Goal: Check status

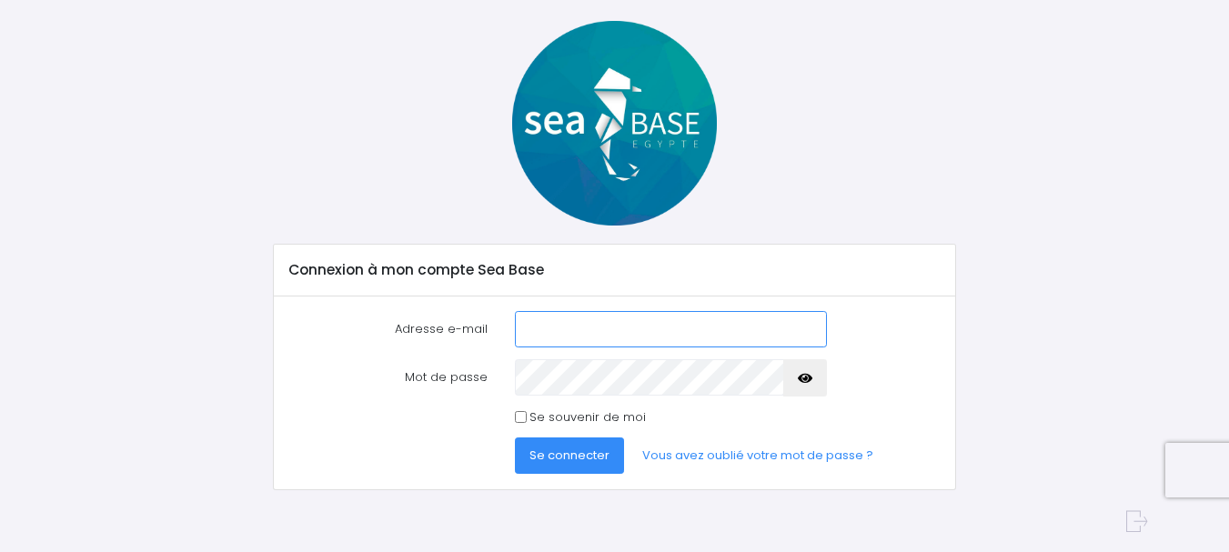
scroll to position [81, 0]
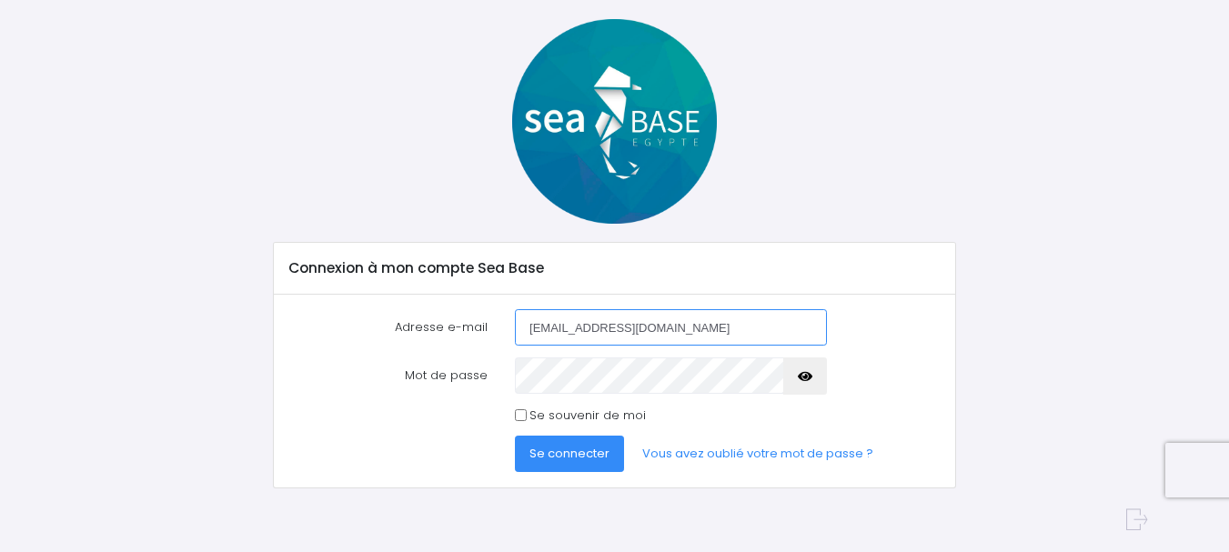
type input "[EMAIL_ADDRESS][DOMAIN_NAME]"
click at [804, 377] on icon "button" at bounding box center [805, 377] width 15 height 0
click at [551, 447] on span "Se connecter" at bounding box center [569, 453] width 80 height 17
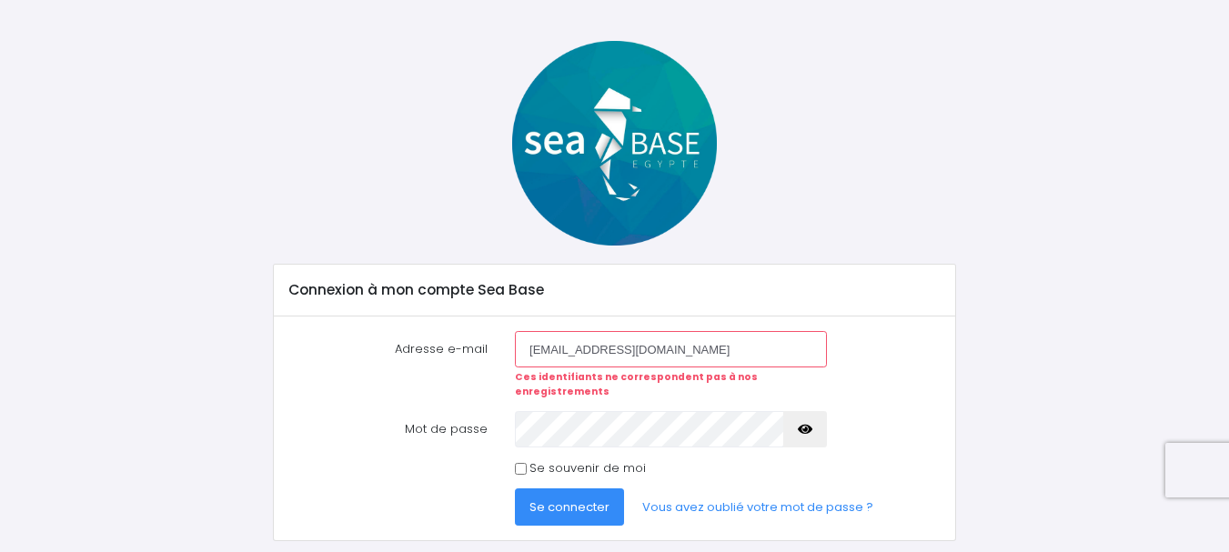
scroll to position [91, 0]
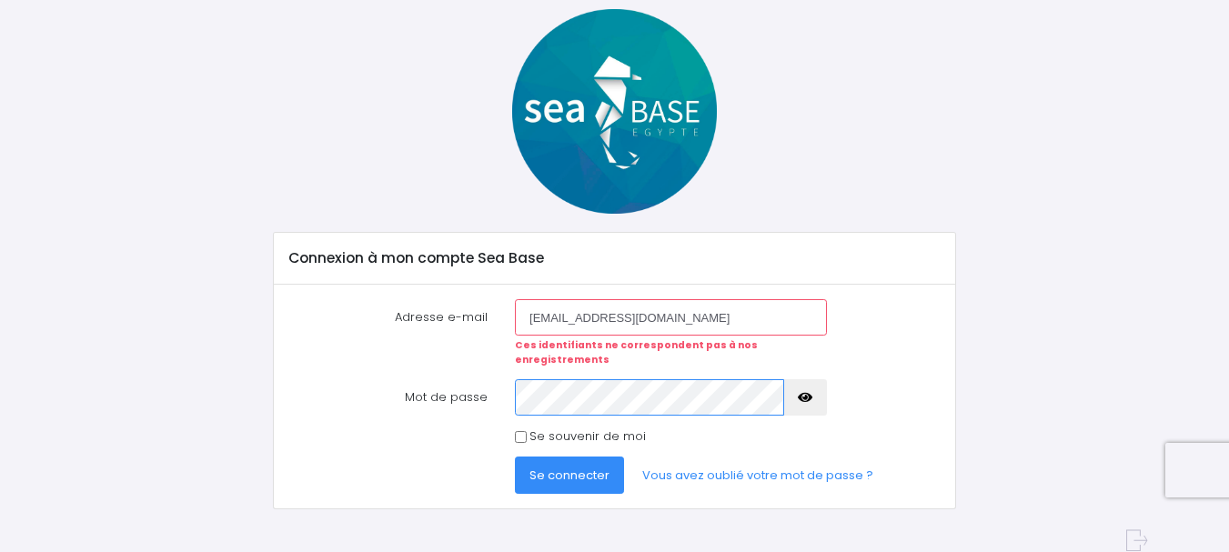
click at [515, 457] on button "Se connecter" at bounding box center [569, 475] width 109 height 36
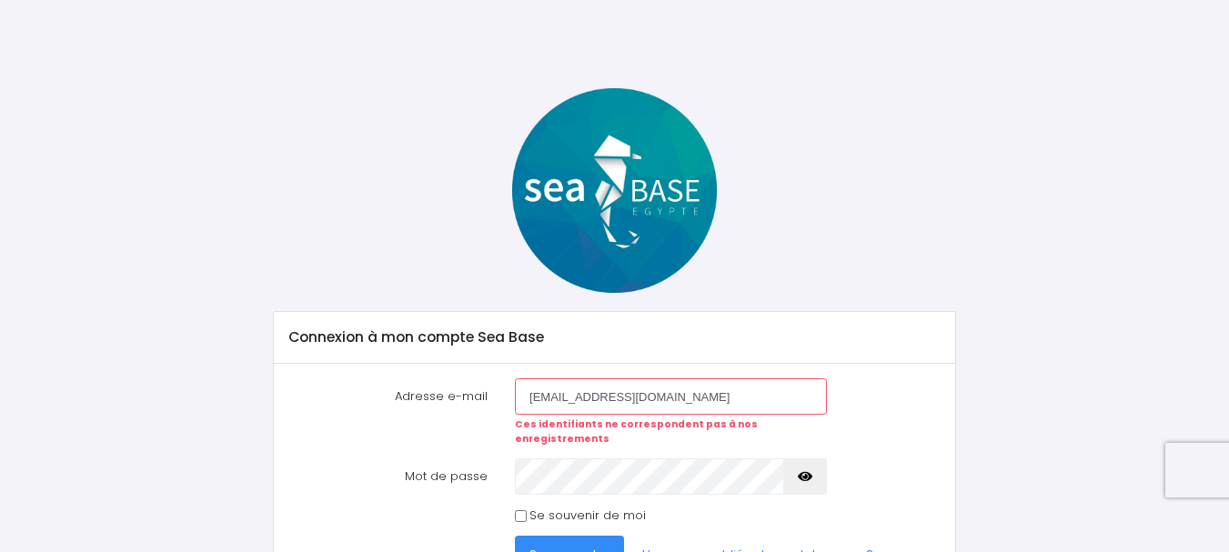
scroll to position [97, 0]
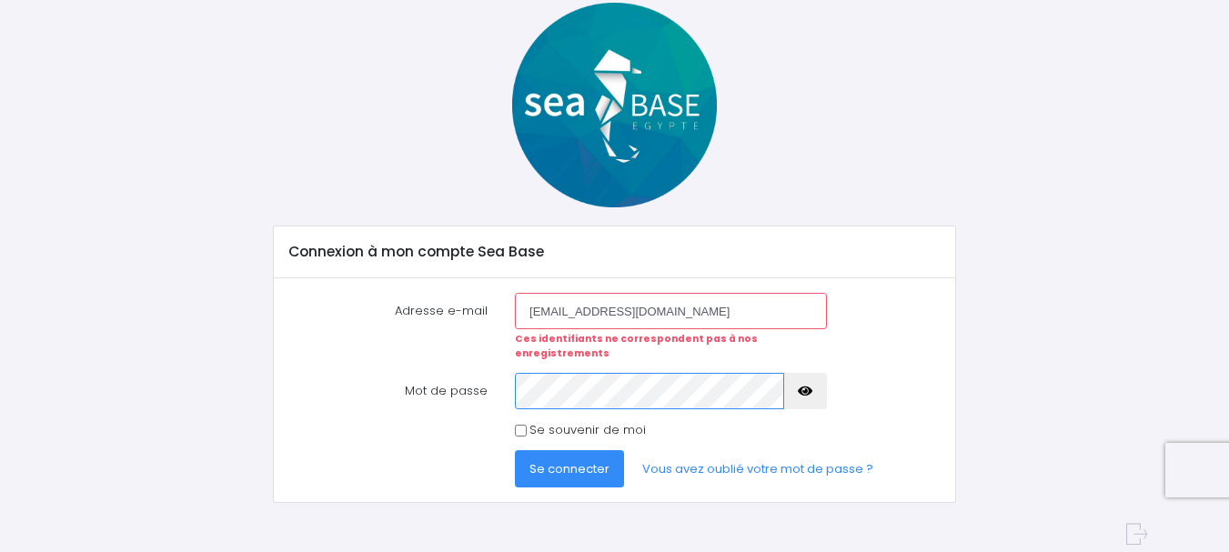
click at [515, 450] on button "Se connecter" at bounding box center [569, 468] width 109 height 36
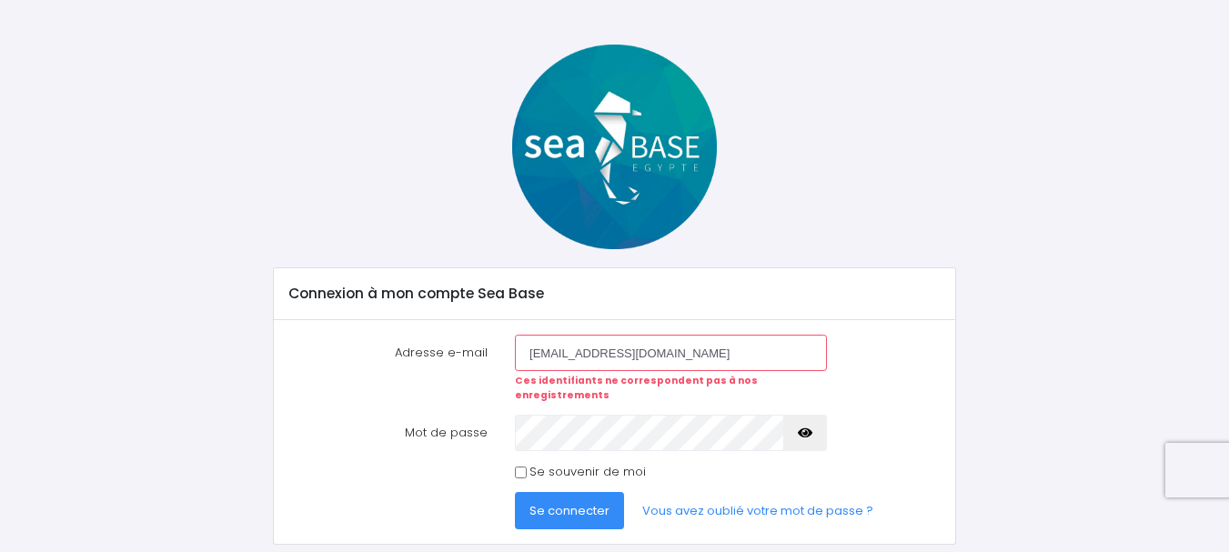
scroll to position [97, 0]
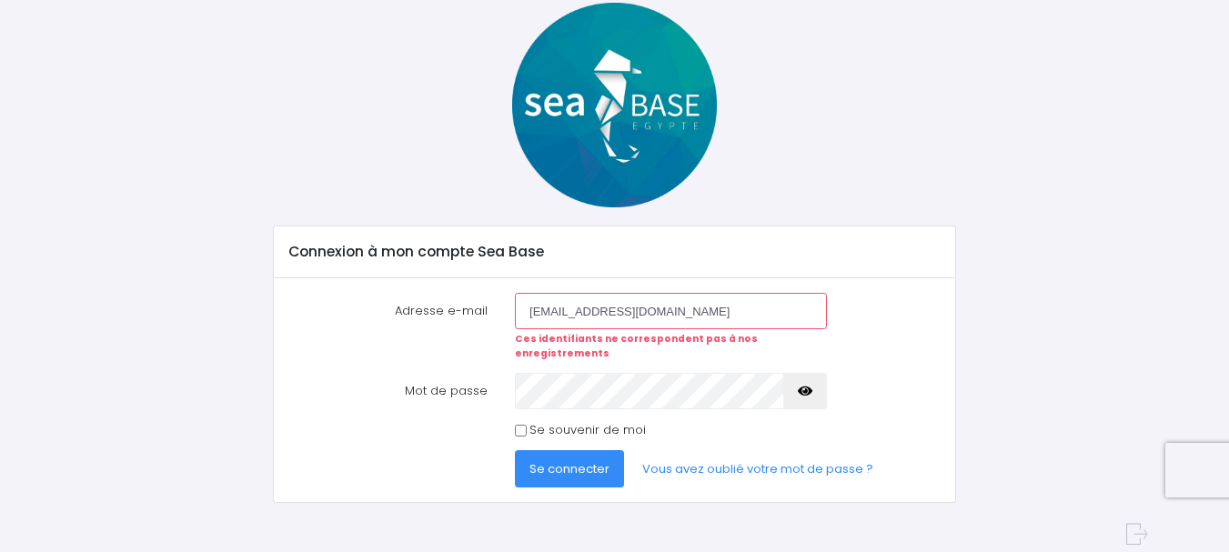
click at [803, 391] on icon "button" at bounding box center [805, 391] width 15 height 0
click at [594, 460] on span "Se connecter" at bounding box center [569, 468] width 80 height 17
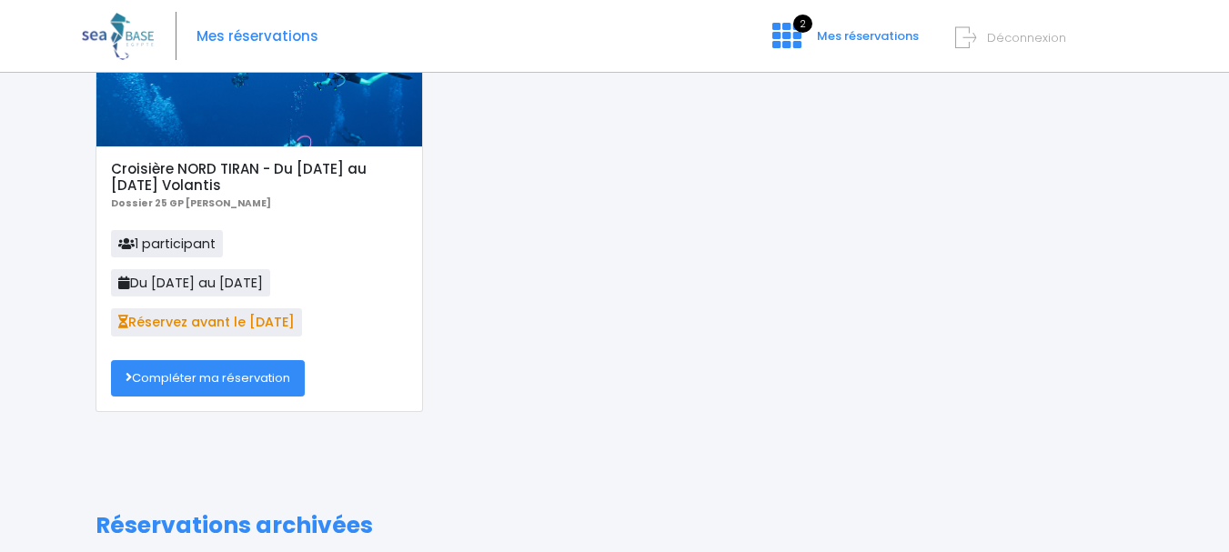
scroll to position [125, 0]
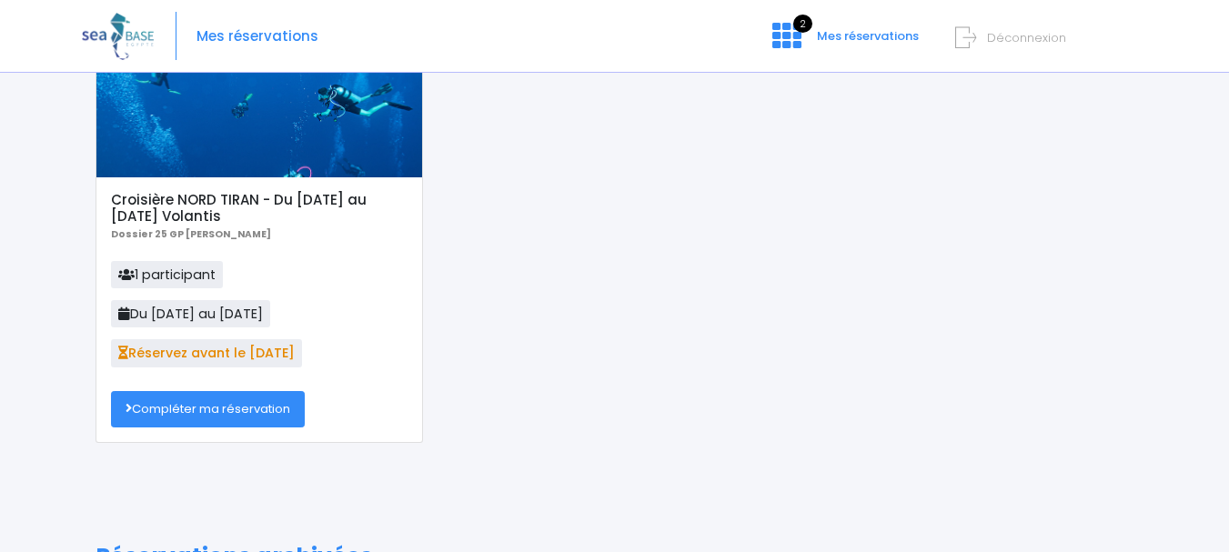
click at [196, 401] on link "Compléter ma réservation" at bounding box center [208, 409] width 194 height 36
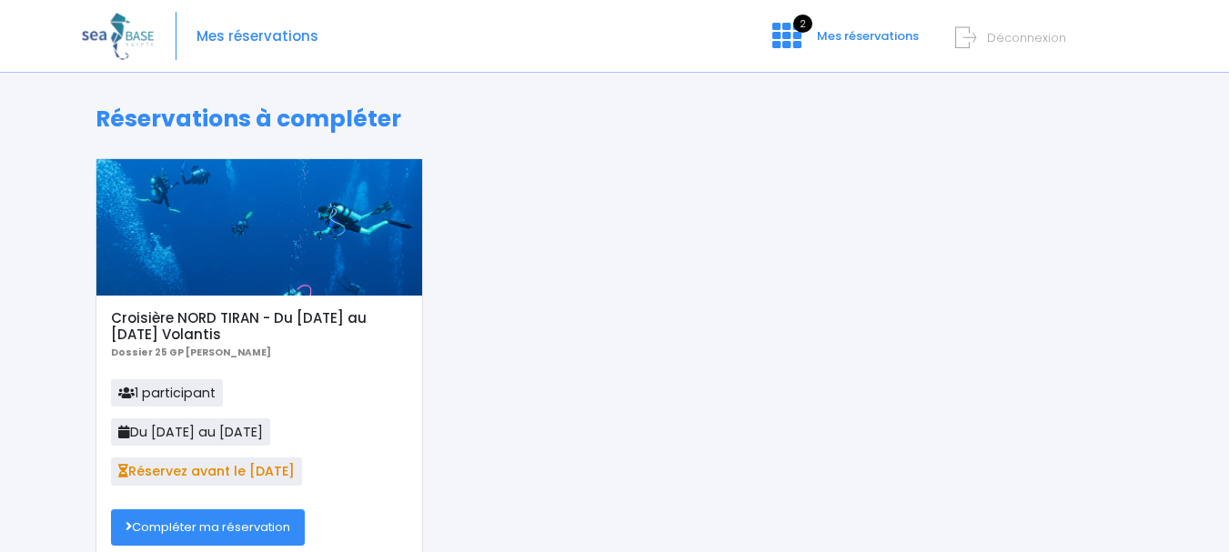
scroll to position [0, 0]
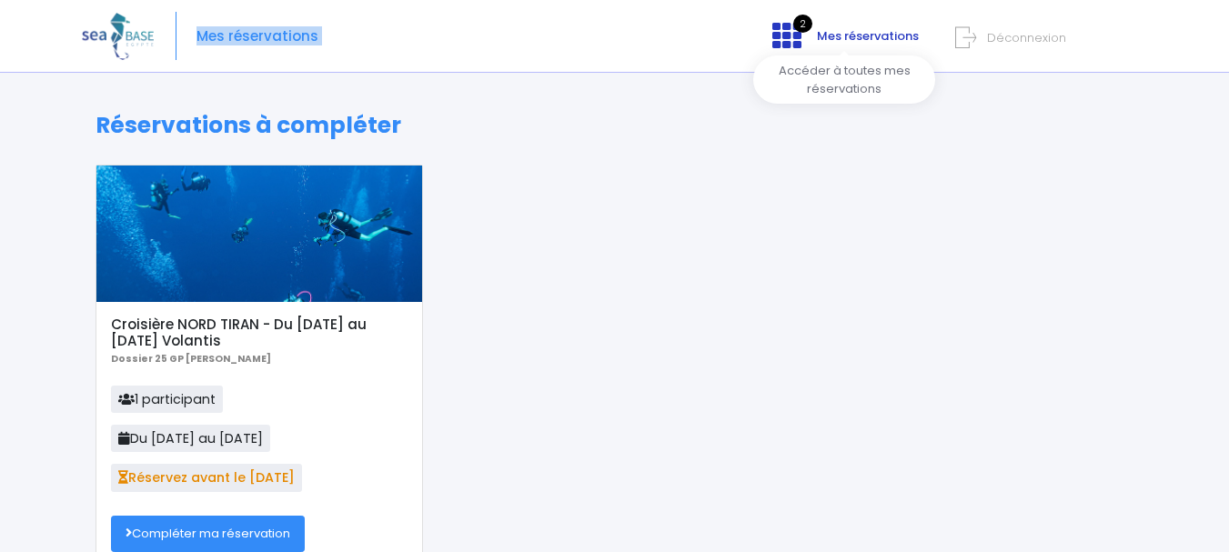
click at [774, 31] on div "Mes réservations 2 Mes réservations Déconnexion" at bounding box center [601, 36] width 1038 height 73
click at [794, 237] on div "Croisière NORD TIRAN - Du [DATE] au [DATE] Volantis Dossier 25 GP [PERSON_NAME]…" at bounding box center [614, 380] width 1065 height 430
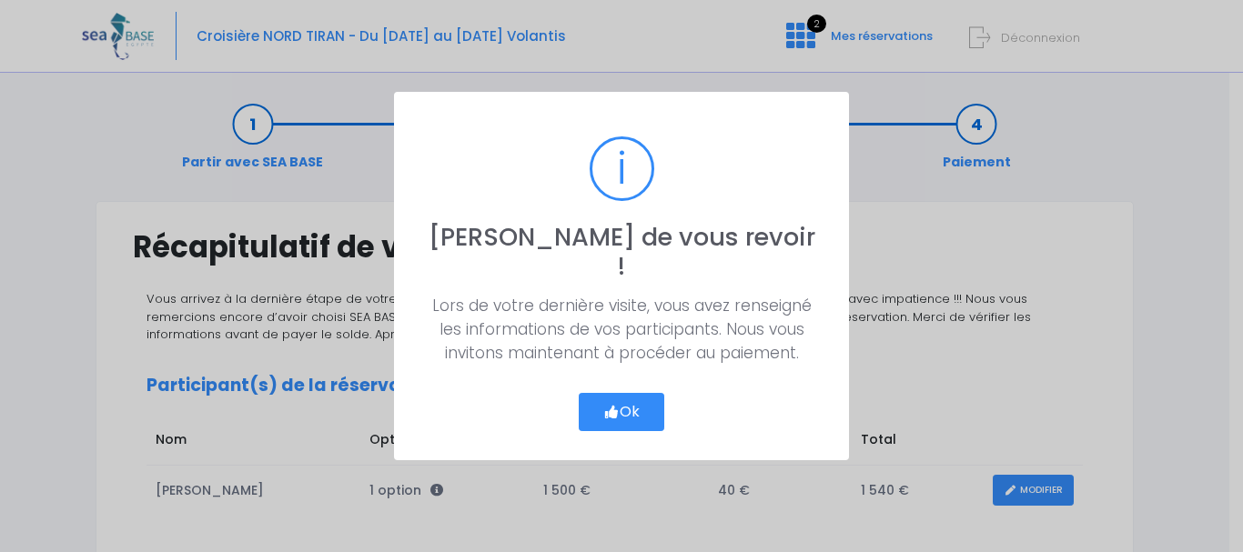
click at [632, 395] on button "Ok" at bounding box center [622, 412] width 86 height 38
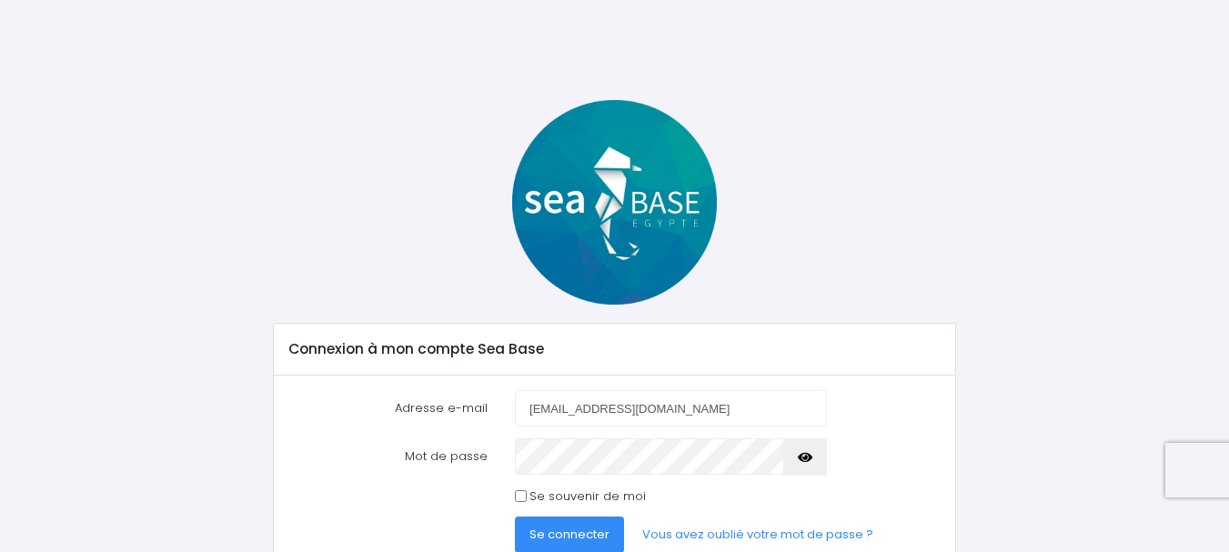
scroll to position [81, 0]
